Goal: Transaction & Acquisition: Download file/media

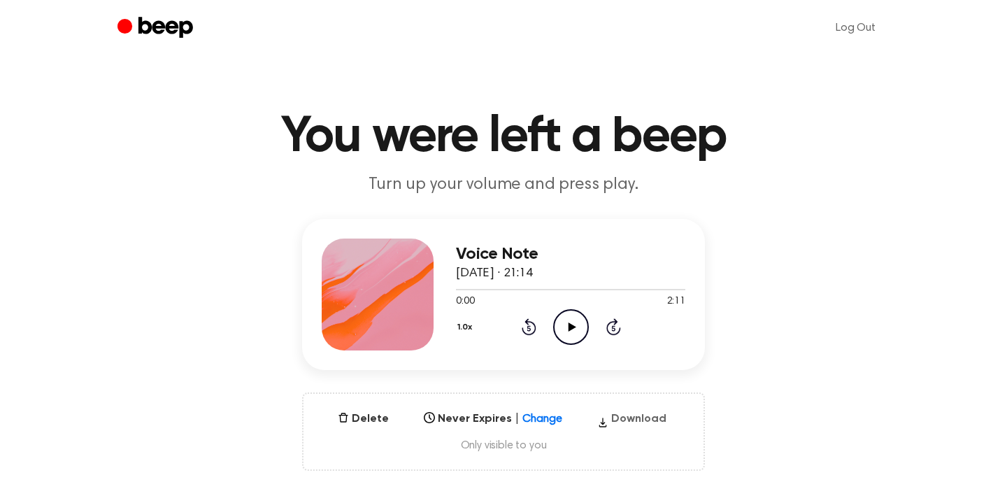
click at [614, 417] on button "Download" at bounding box center [632, 422] width 80 height 22
click at [609, 419] on button "Download" at bounding box center [632, 422] width 80 height 22
click at [636, 418] on button "Download" at bounding box center [632, 422] width 80 height 22
click at [619, 418] on button "Download" at bounding box center [632, 422] width 80 height 22
click at [629, 416] on button "Download" at bounding box center [632, 422] width 80 height 22
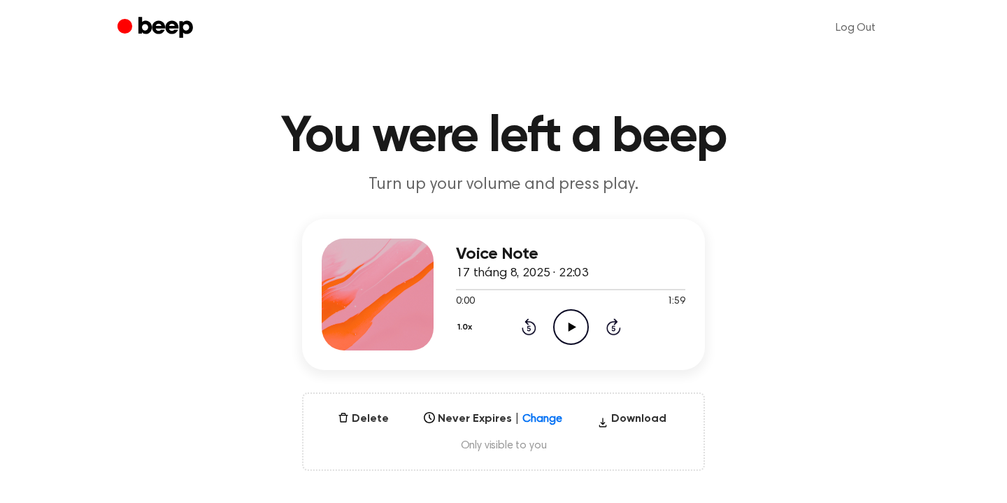
click at [621, 408] on div "Delete Never Expires | Change Select... Download Only visible to you" at bounding box center [503, 431] width 403 height 78
click at [621, 420] on button "Download" at bounding box center [632, 422] width 80 height 22
click at [618, 423] on button "Download" at bounding box center [632, 422] width 80 height 22
click at [608, 399] on div "Delete Never Expires | Change Select... Download in progress... Only visible to…" at bounding box center [503, 431] width 403 height 78
click at [626, 414] on button "Download" at bounding box center [632, 422] width 80 height 22
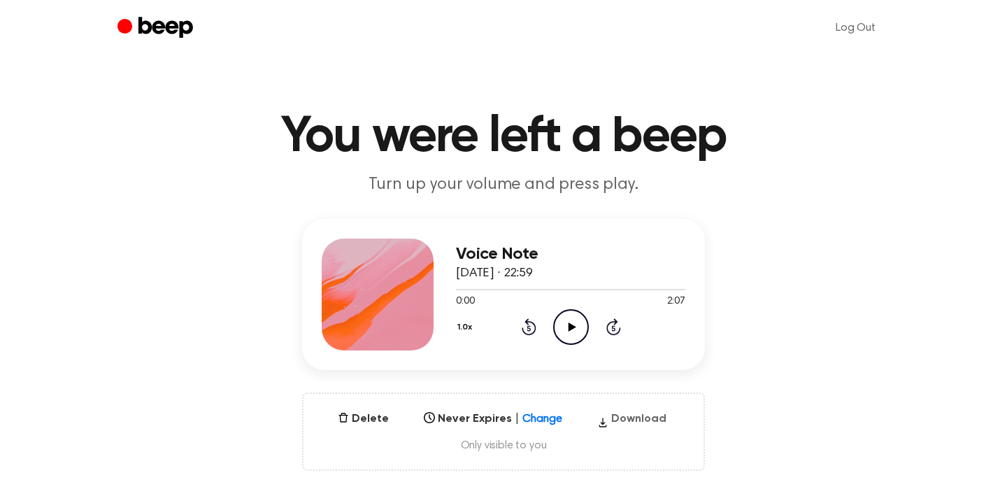
click at [630, 417] on button "Download" at bounding box center [632, 422] width 80 height 22
click at [619, 415] on button "Download" at bounding box center [632, 422] width 80 height 22
click at [632, 413] on button "Download" at bounding box center [632, 422] width 80 height 22
click at [624, 416] on button "Download" at bounding box center [632, 422] width 80 height 22
click at [571, 336] on icon "Play Audio" at bounding box center [571, 327] width 36 height 36
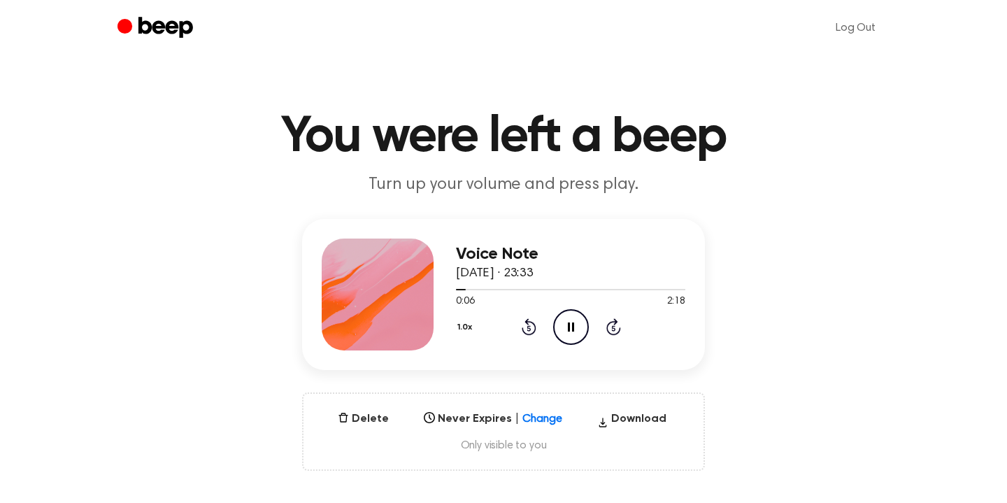
click at [570, 331] on icon "Pause Audio" at bounding box center [571, 327] width 36 height 36
click at [618, 413] on button "Download" at bounding box center [632, 422] width 80 height 22
click at [900, 72] on main "You were left a beep Turn up your volume and press play. Voice Note 17 tháng 8,…" at bounding box center [503, 448] width 1007 height 897
click at [629, 423] on button "Download" at bounding box center [632, 422] width 80 height 22
click at [626, 427] on button "Download" at bounding box center [632, 422] width 80 height 22
